Goal: Transaction & Acquisition: Purchase product/service

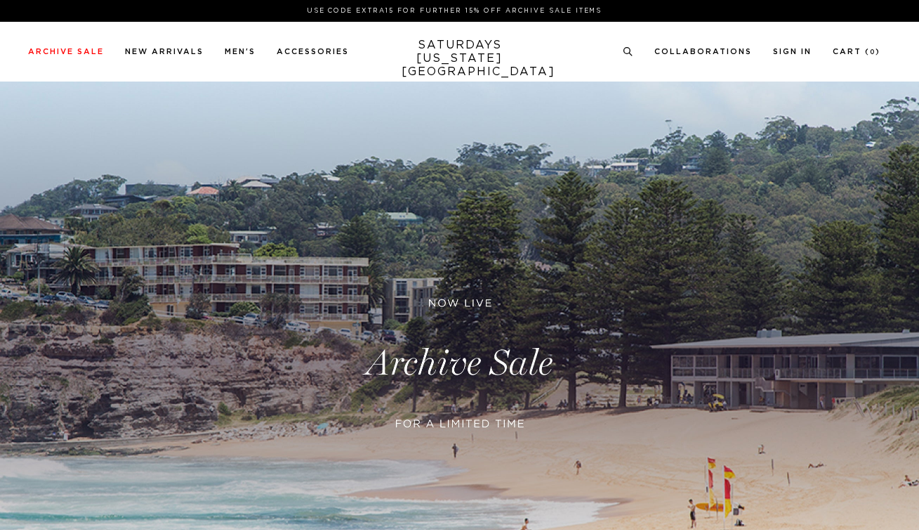
click at [448, 376] on link at bounding box center [459, 362] width 919 height 563
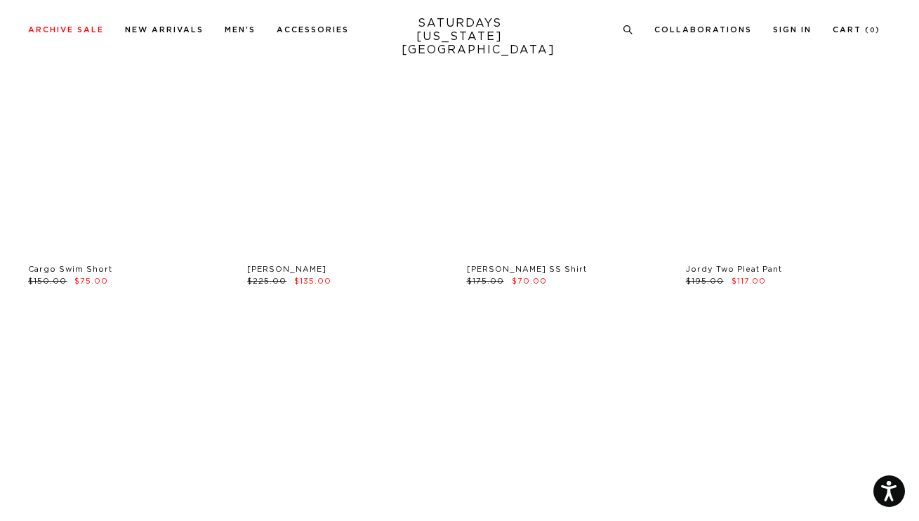
scroll to position [4558, 0]
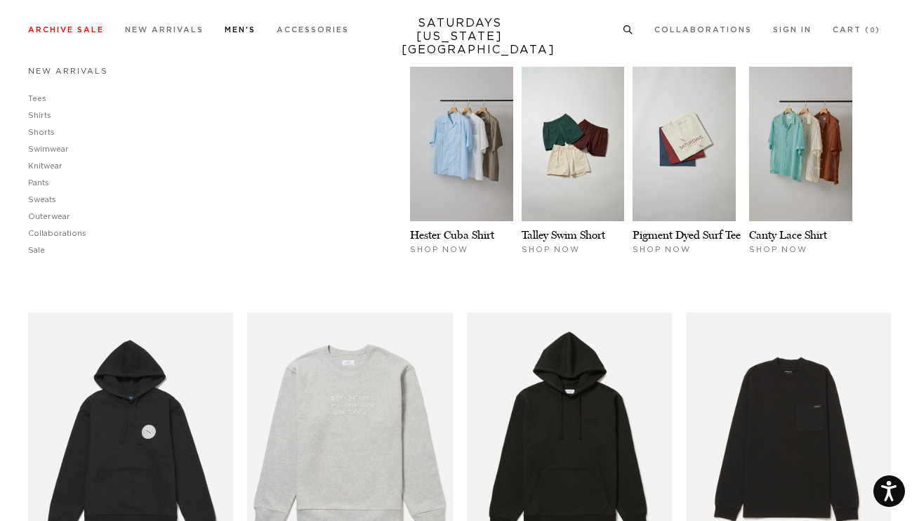
click at [56, 70] on link "New Arrivals" at bounding box center [68, 71] width 80 height 8
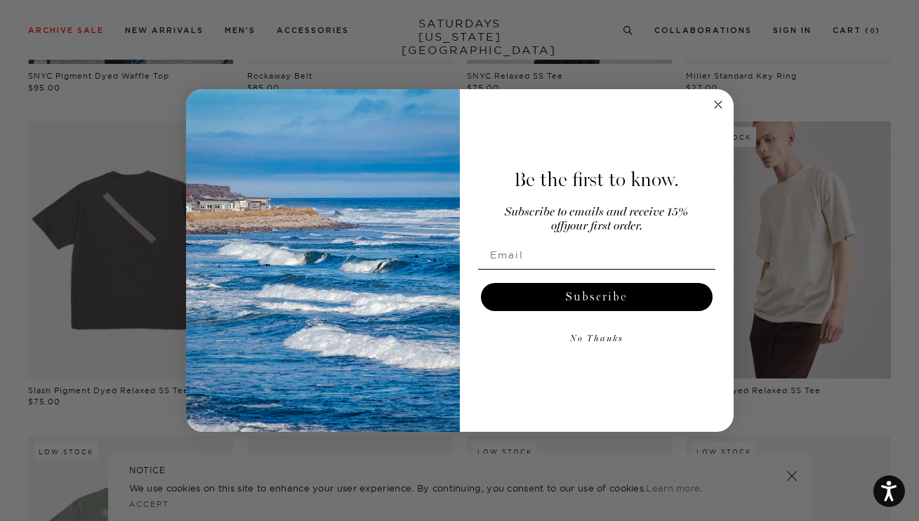
scroll to position [680, 0]
click at [719, 109] on circle "Close dialog" at bounding box center [718, 105] width 16 height 16
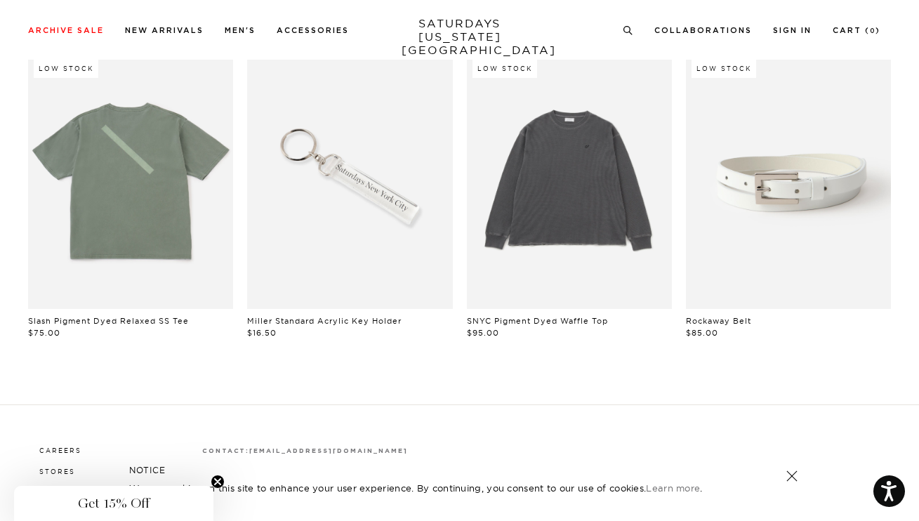
scroll to position [1021, 0]
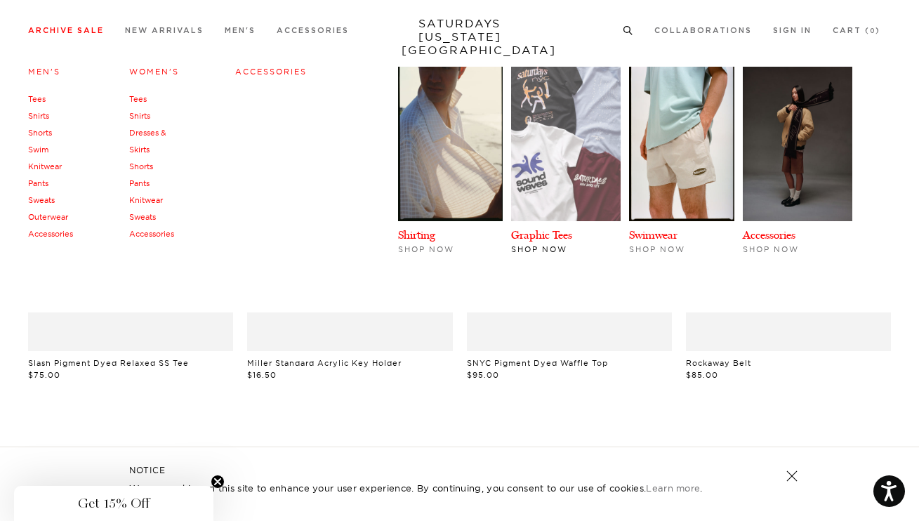
click at [521, 163] on img at bounding box center [566, 144] width 110 height 155
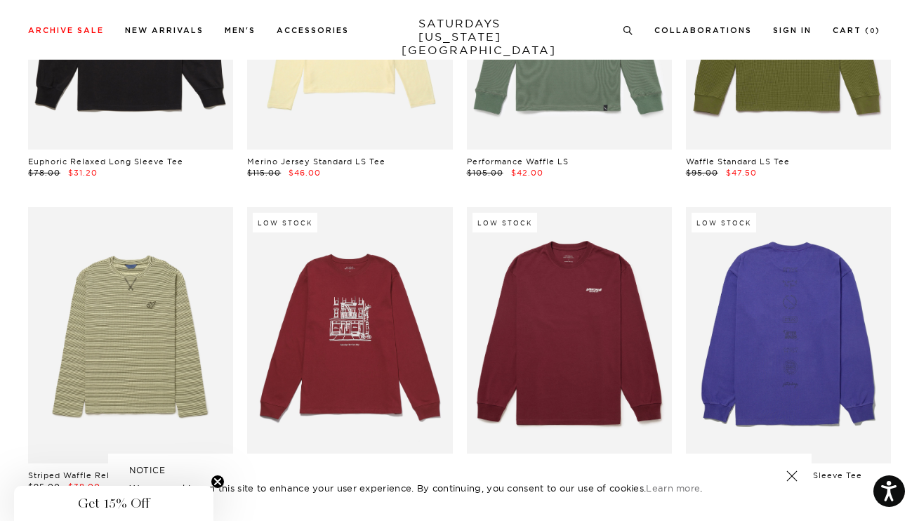
scroll to position [3447, 0]
